Goal: Transaction & Acquisition: Purchase product/service

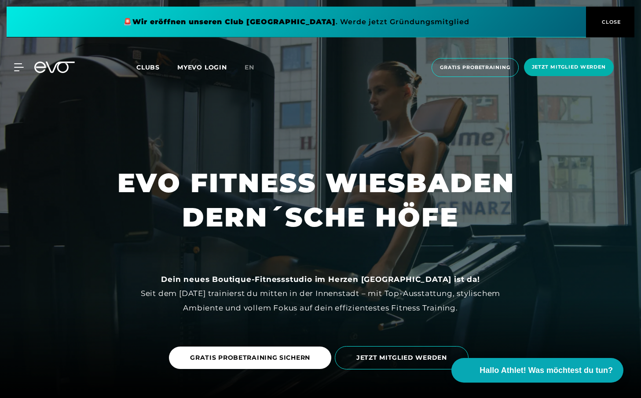
click at [153, 67] on span "Clubs" at bounding box center [147, 67] width 23 height 8
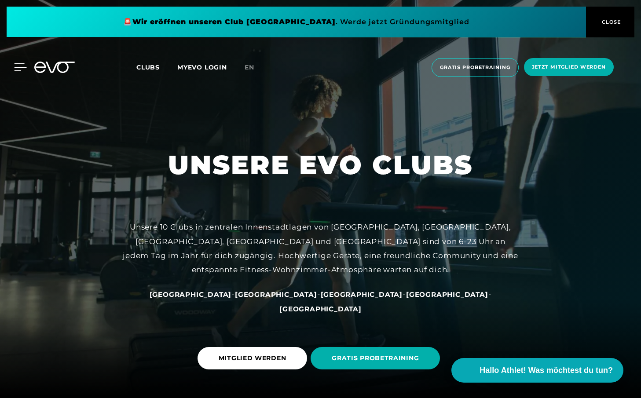
click at [19, 68] on icon at bounding box center [20, 67] width 13 height 8
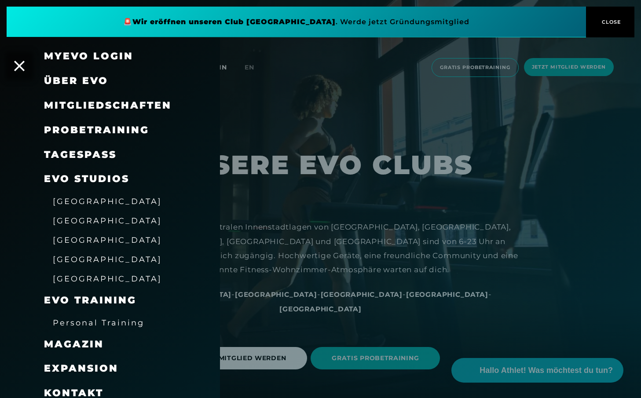
click at [95, 105] on span "Mitgliedschaften" at bounding box center [108, 105] width 128 height 12
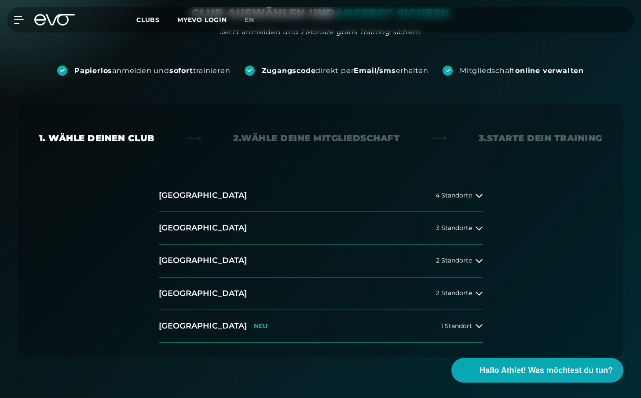
scroll to position [181, 0]
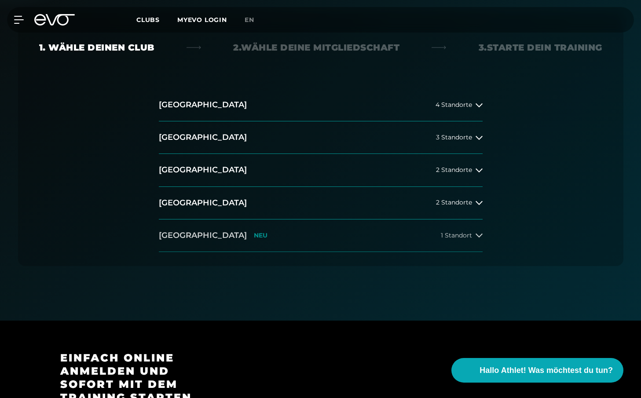
click at [469, 234] on span "1 Standort" at bounding box center [456, 235] width 31 height 7
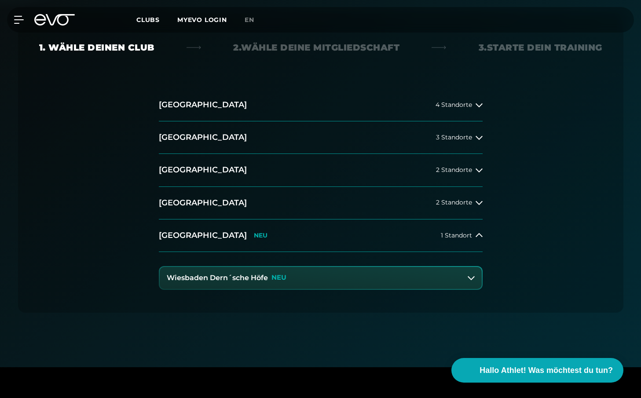
click at [473, 275] on icon at bounding box center [471, 278] width 7 height 7
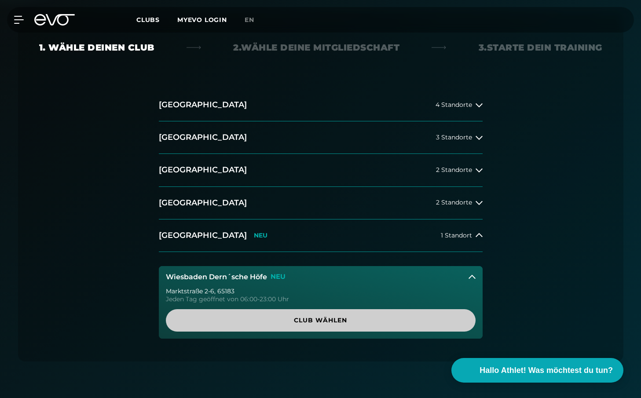
click at [335, 322] on span "Club wählen" at bounding box center [321, 320] width 268 height 9
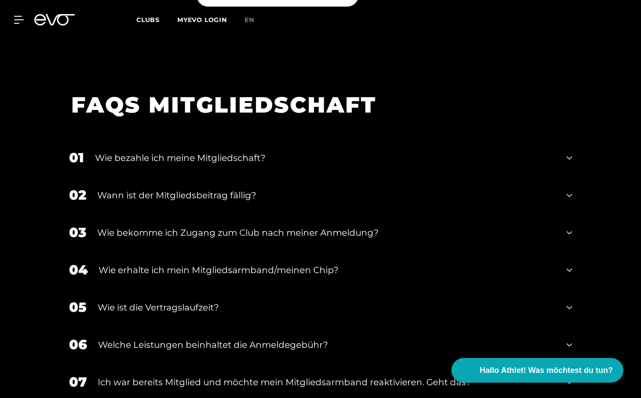
scroll to position [1539, 0]
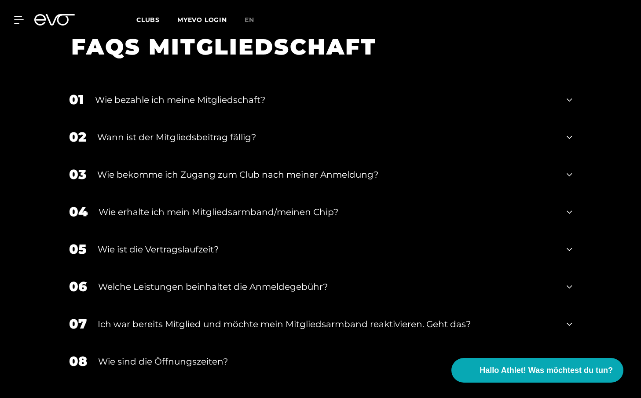
click at [568, 244] on icon at bounding box center [569, 249] width 5 height 11
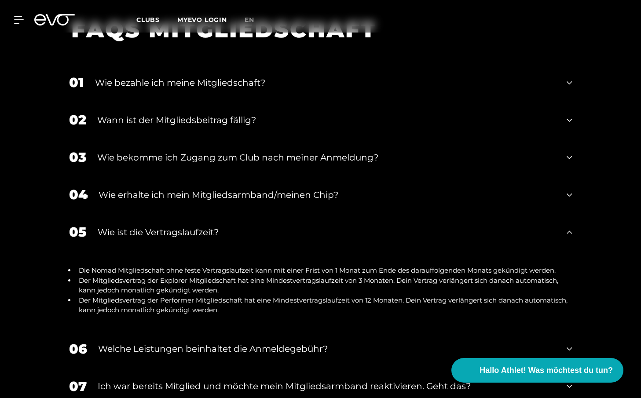
scroll to position [1567, 0]
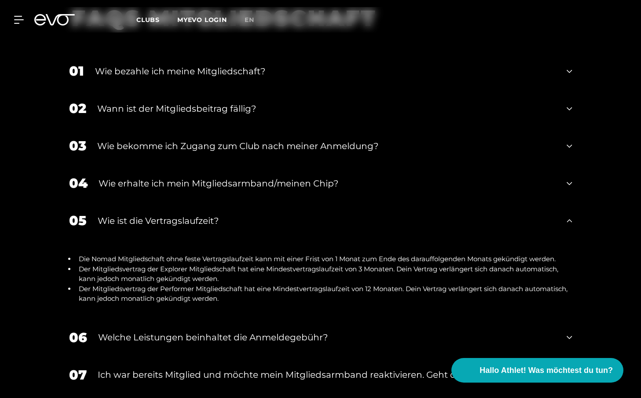
click at [570, 332] on icon at bounding box center [569, 337] width 5 height 11
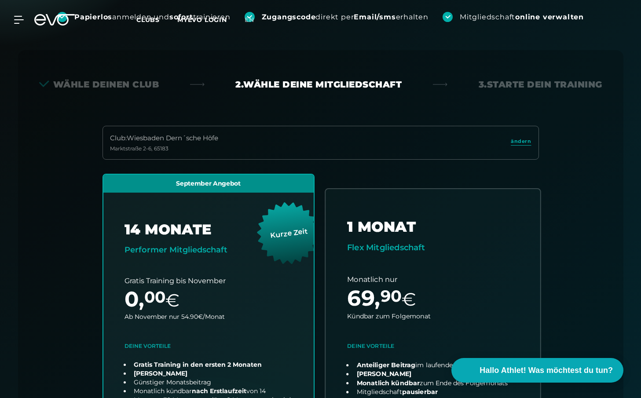
scroll to position [0, 0]
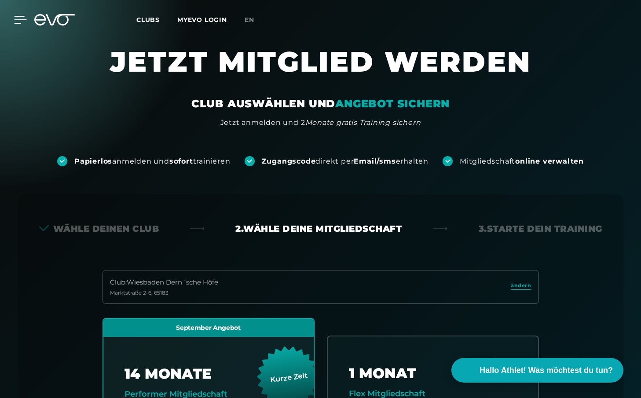
click at [15, 21] on icon at bounding box center [20, 20] width 13 height 8
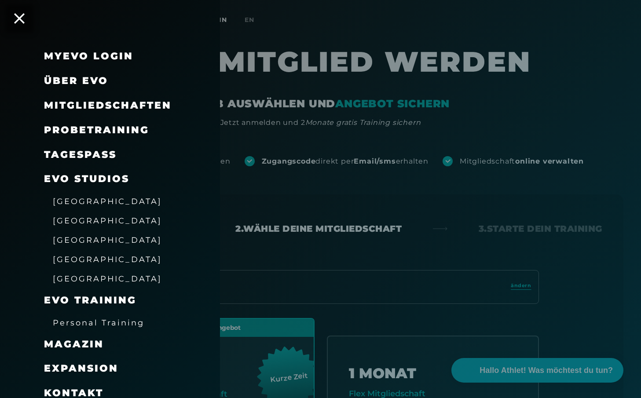
click at [85, 154] on link "TAGESPASS" at bounding box center [80, 155] width 73 height 12
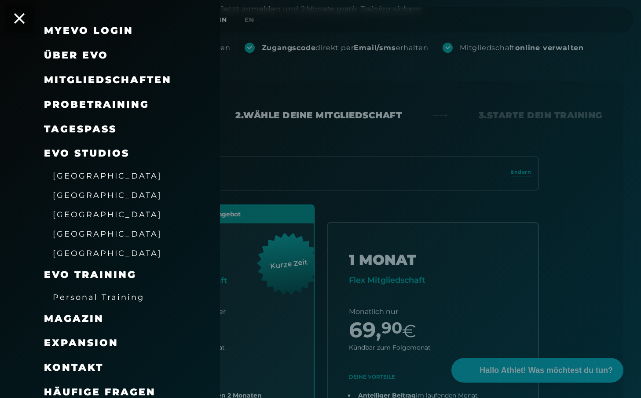
scroll to position [186, 0]
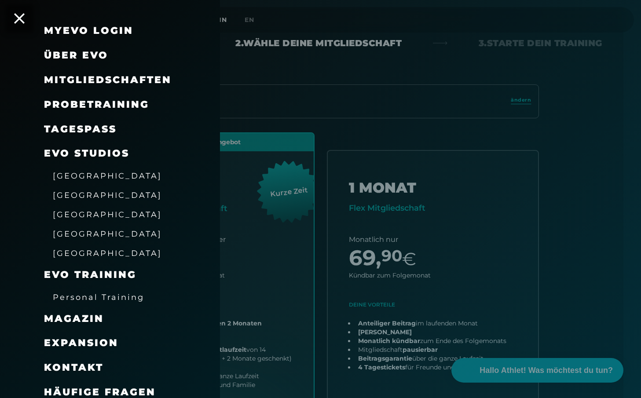
click at [74, 56] on span "Über EVO" at bounding box center [76, 55] width 64 height 12
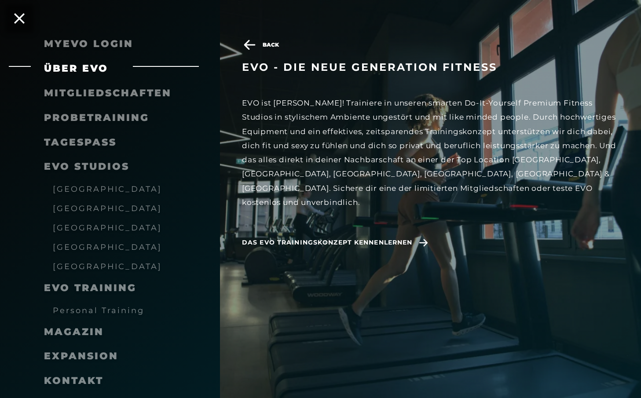
scroll to position [360, 0]
click at [94, 262] on span "[GEOGRAPHIC_DATA]" at bounding box center [107, 266] width 109 height 9
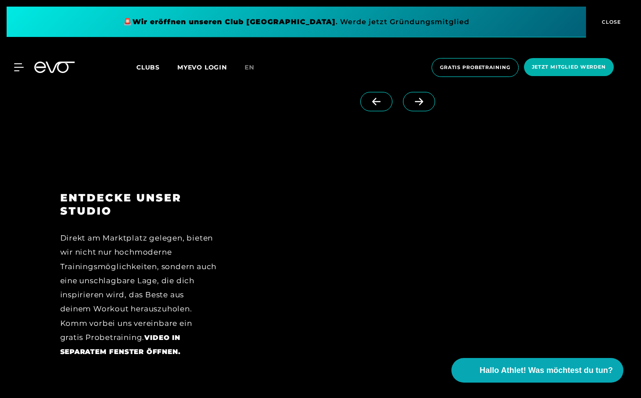
scroll to position [1380, 0]
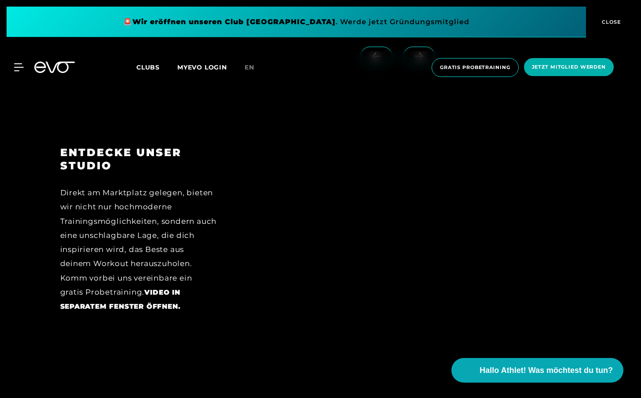
click at [608, 21] on span "CLOSE" at bounding box center [611, 22] width 22 height 8
